Goal: Navigation & Orientation: Find specific page/section

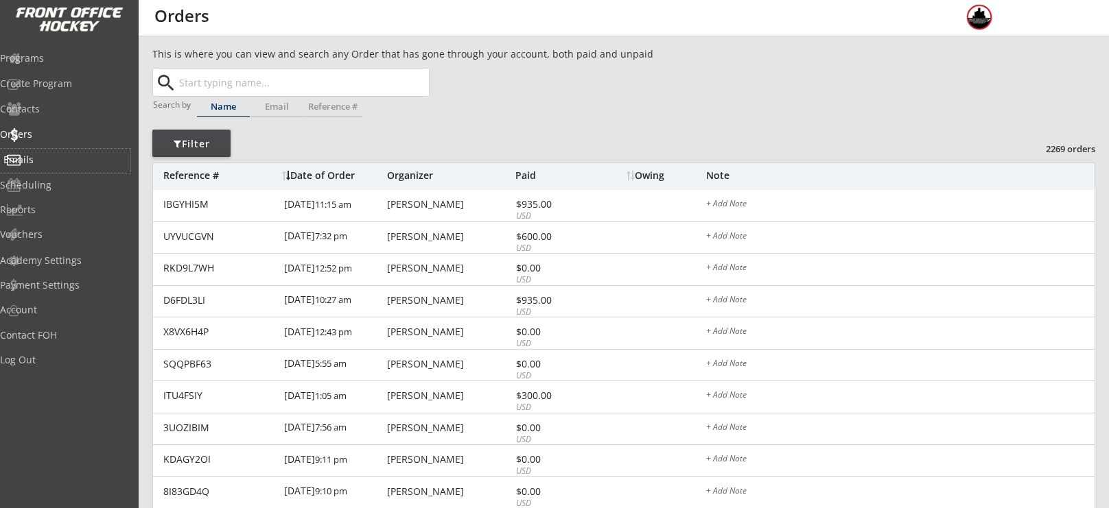
click at [85, 149] on div "Emails" at bounding box center [65, 161] width 130 height 24
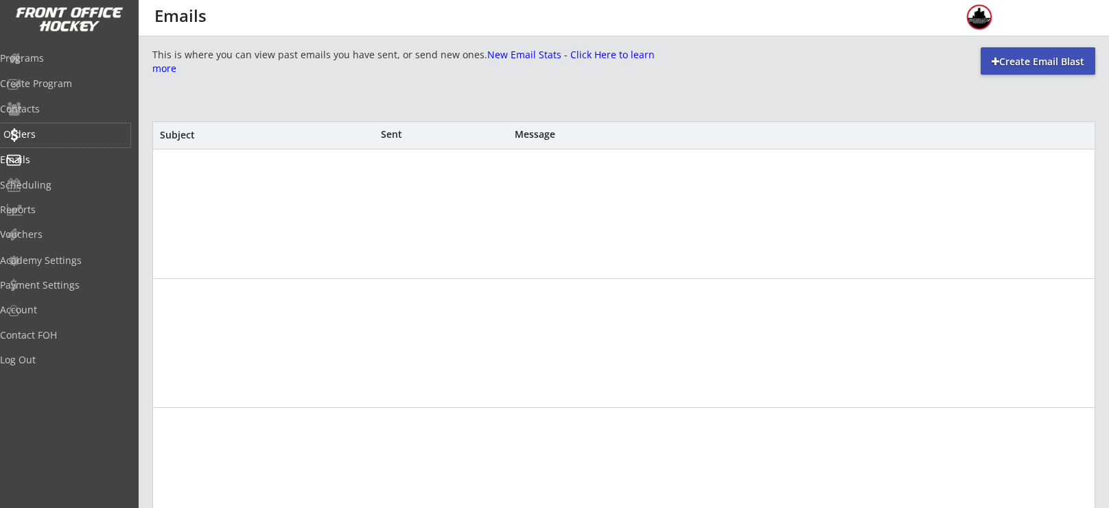
click at [82, 145] on div "Orders" at bounding box center [65, 136] width 130 height 24
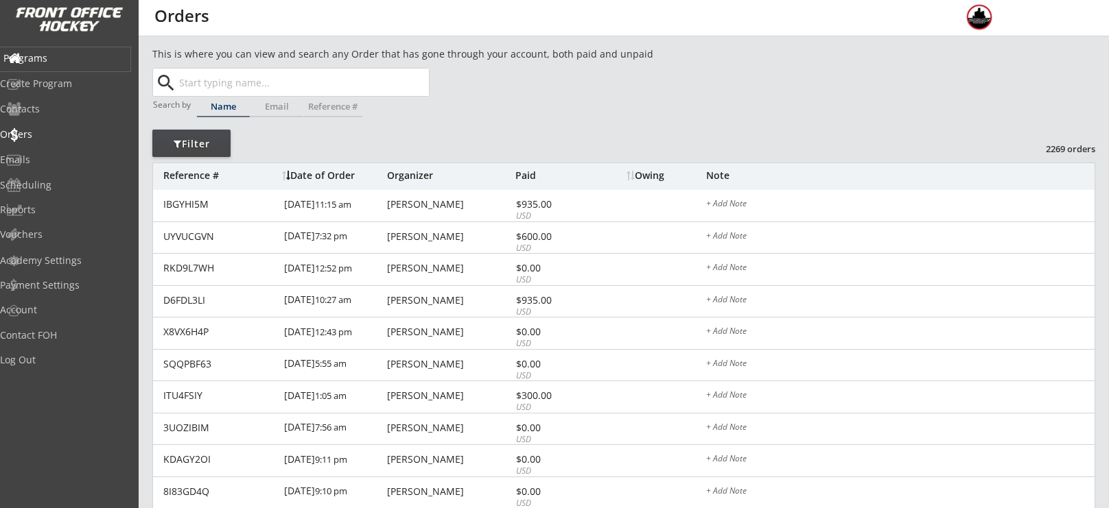
click at [47, 60] on div "Programs" at bounding box center [65, 59] width 124 height 10
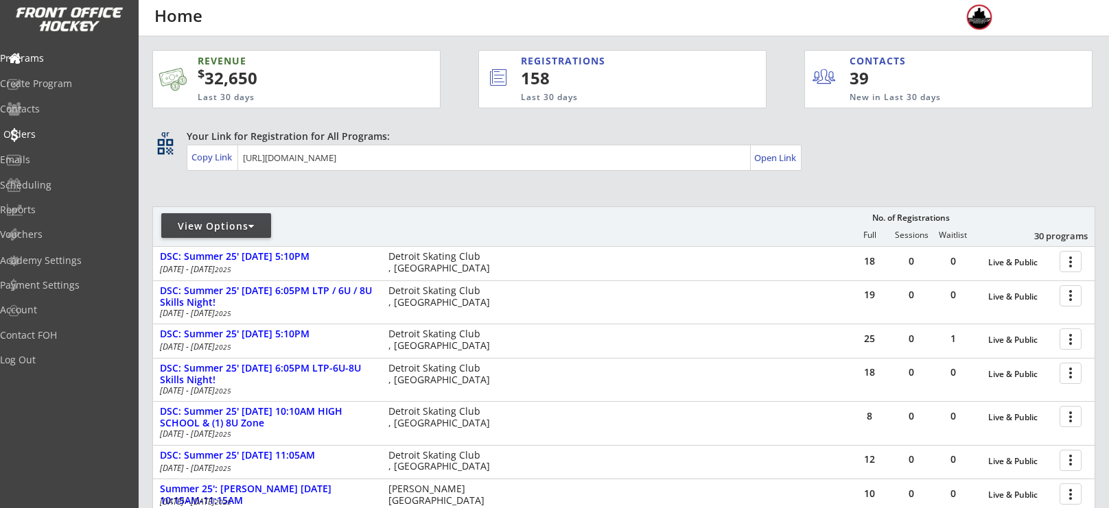
click at [35, 140] on div "Orders" at bounding box center [65, 136] width 130 height 24
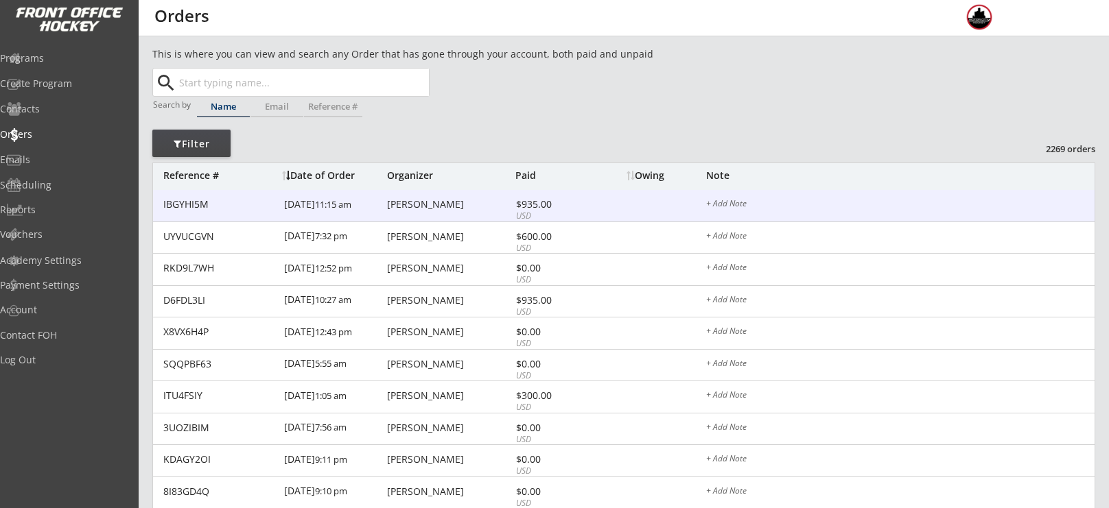
click at [443, 206] on div "[PERSON_NAME]" at bounding box center [449, 205] width 125 height 10
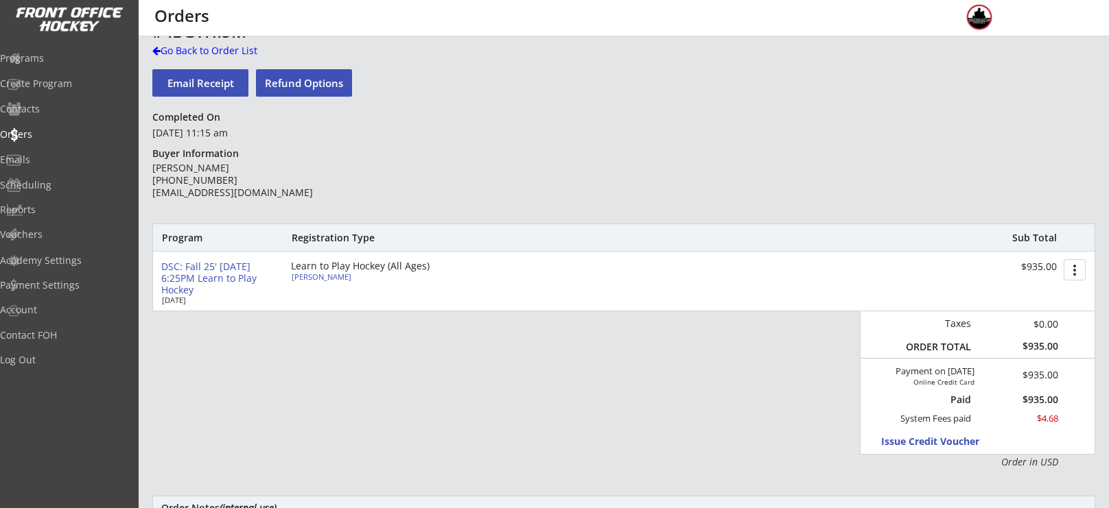
scroll to position [25, 0]
click at [34, 133] on div "Orders" at bounding box center [65, 135] width 124 height 10
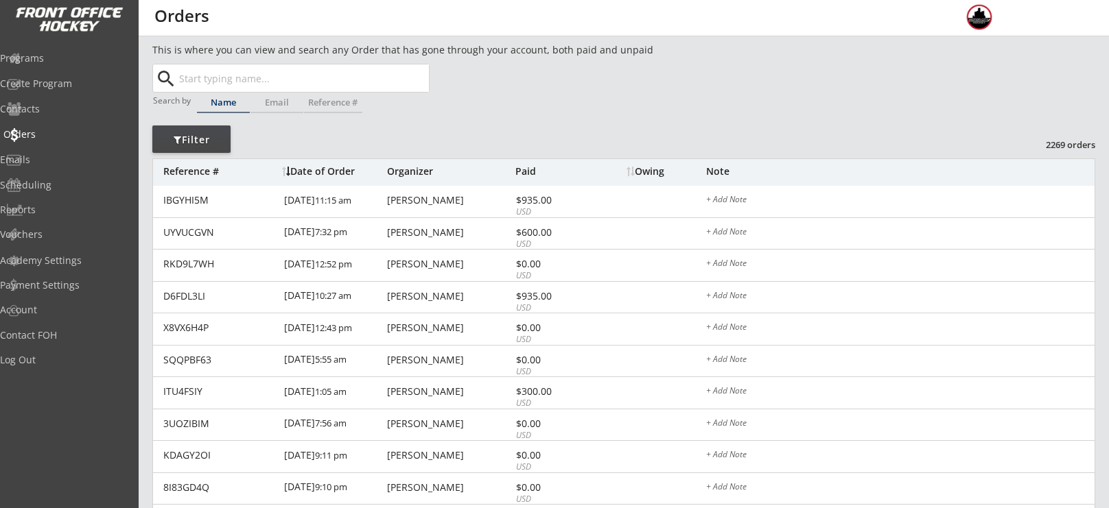
click at [34, 133] on div "Orders" at bounding box center [65, 135] width 124 height 10
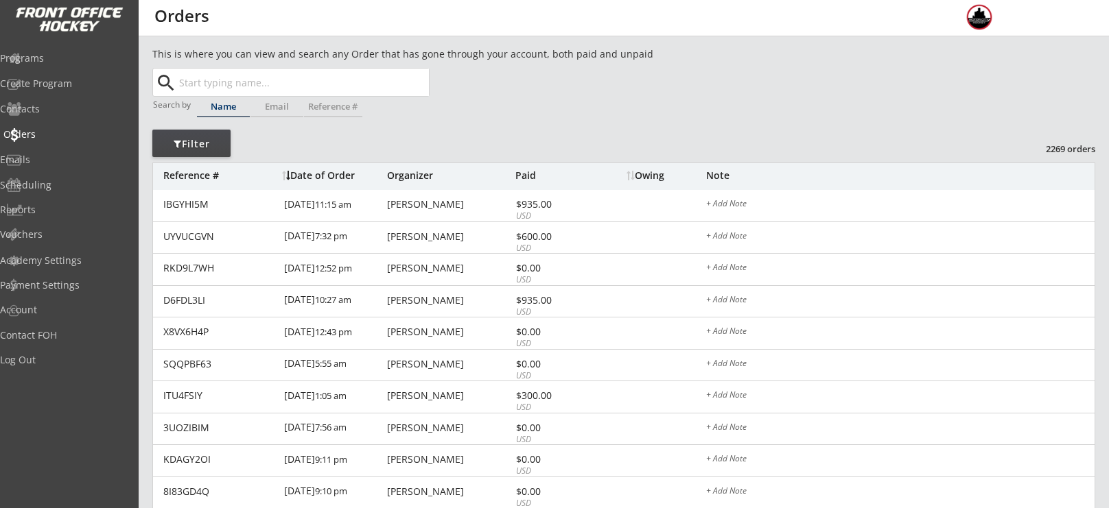
click at [34, 133] on div "Orders" at bounding box center [65, 135] width 124 height 10
